Goal: Navigation & Orientation: Find specific page/section

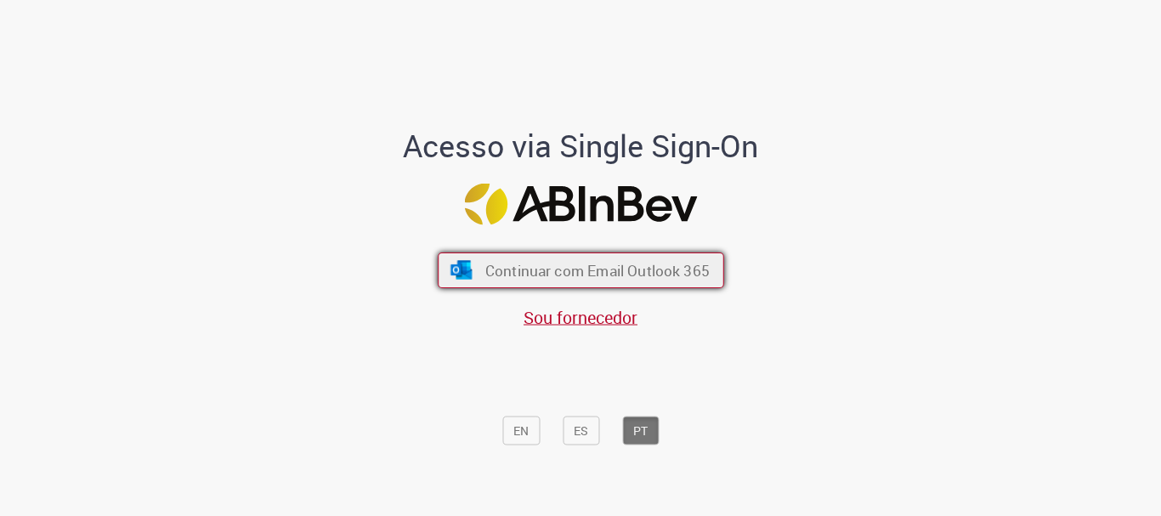
click at [646, 256] on button "Continuar com Email Outlook 365" at bounding box center [581, 270] width 286 height 36
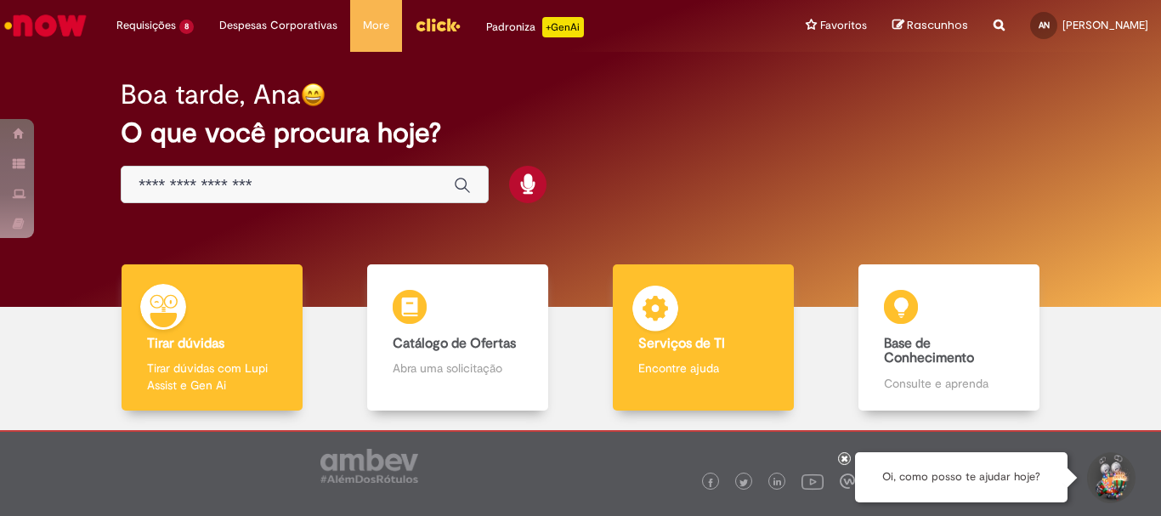
click at [690, 350] on b "Serviços de TI" at bounding box center [681, 343] width 87 height 17
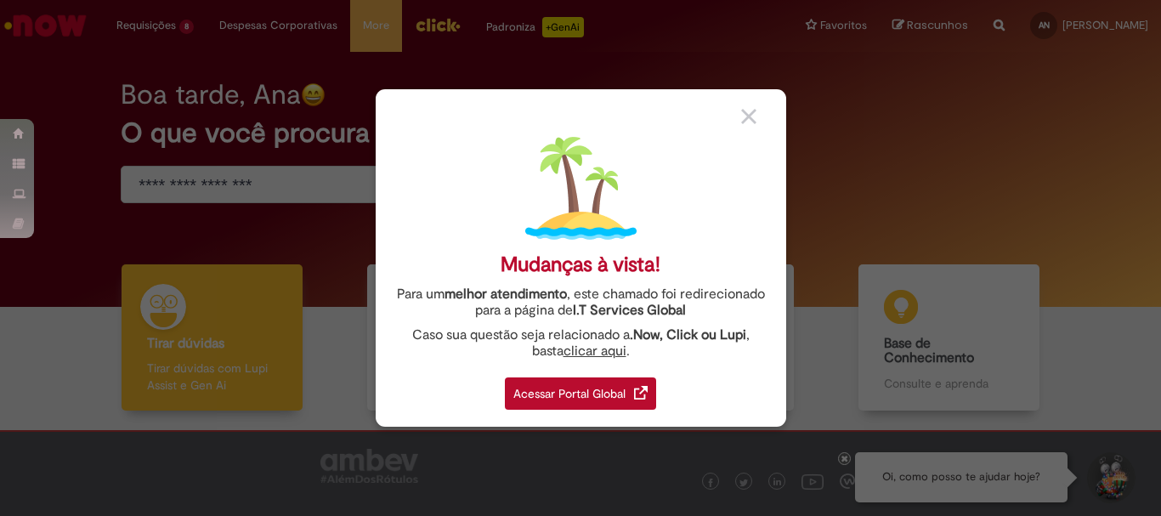
click at [621, 390] on div "Acessar Portal Global" at bounding box center [580, 393] width 151 height 32
